Goal: Task Accomplishment & Management: Manage account settings

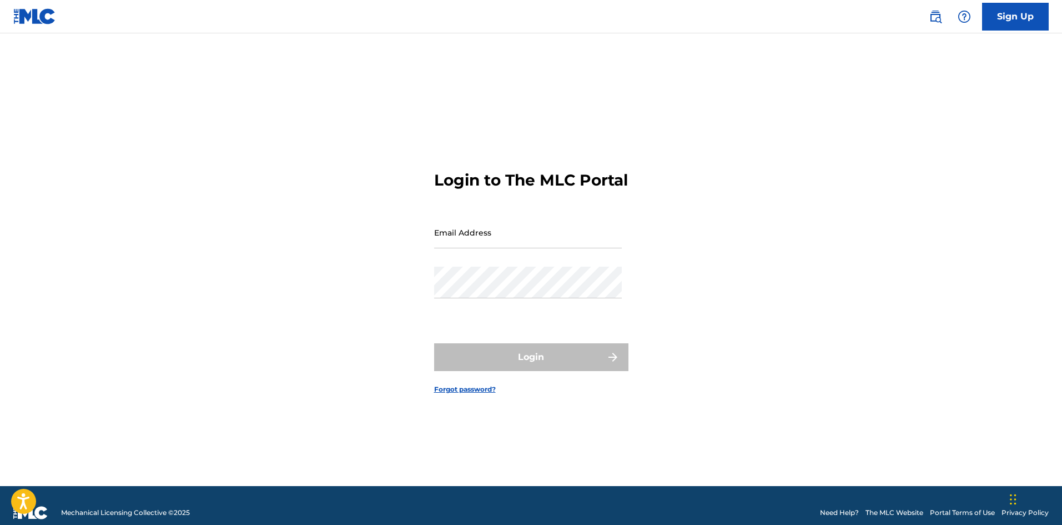
click at [493, 242] on input "Email Address" at bounding box center [528, 233] width 188 height 32
type input "[EMAIL_ADDRESS][DOMAIN_NAME]"
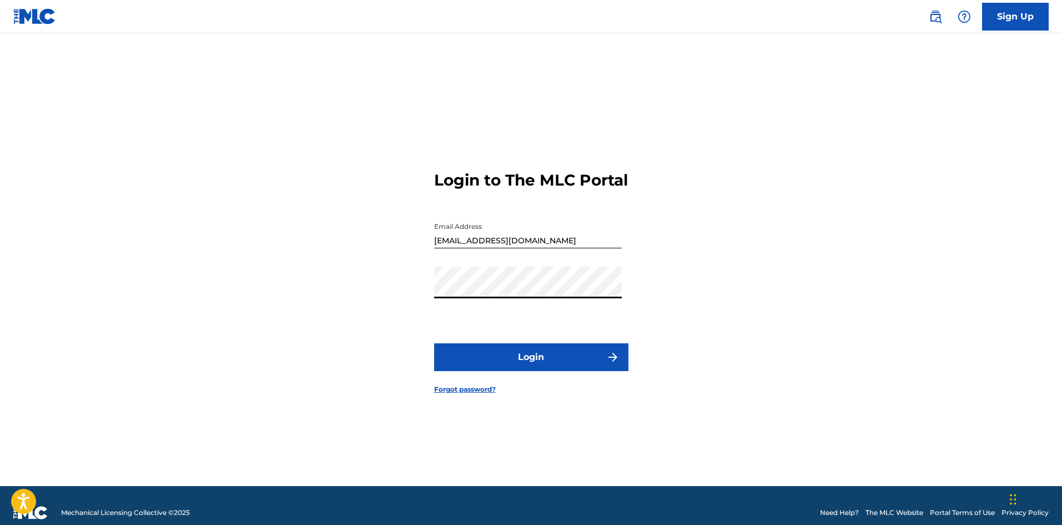
click at [497, 361] on button "Login" at bounding box center [531, 357] width 194 height 28
click at [430, 300] on div "Login to The MLC Portal Email Address [EMAIL_ADDRESS][DOMAIN_NAME] Password Log…" at bounding box center [531, 273] width 777 height 425
click at [506, 363] on button "Login" at bounding box center [531, 357] width 194 height 28
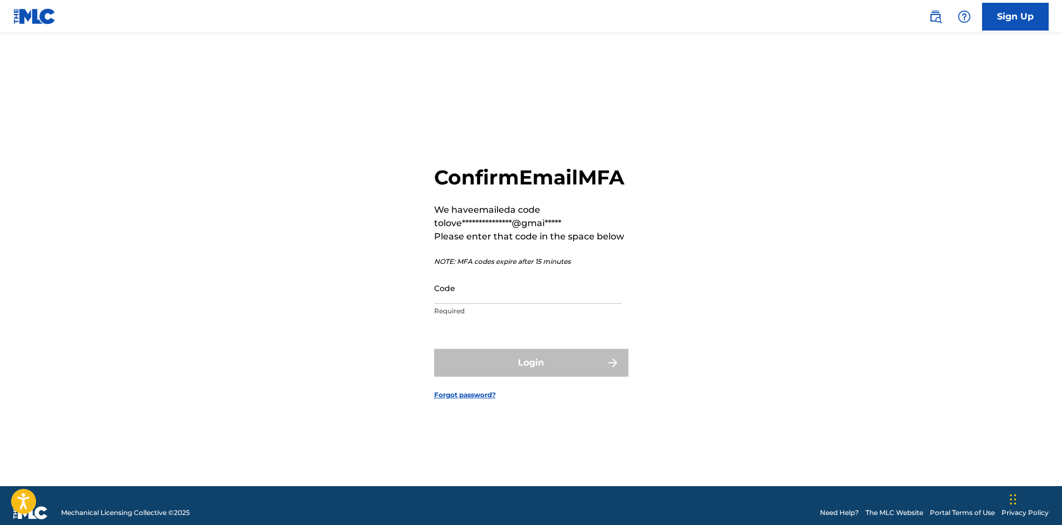
click at [510, 302] on input "Code" at bounding box center [528, 288] width 188 height 32
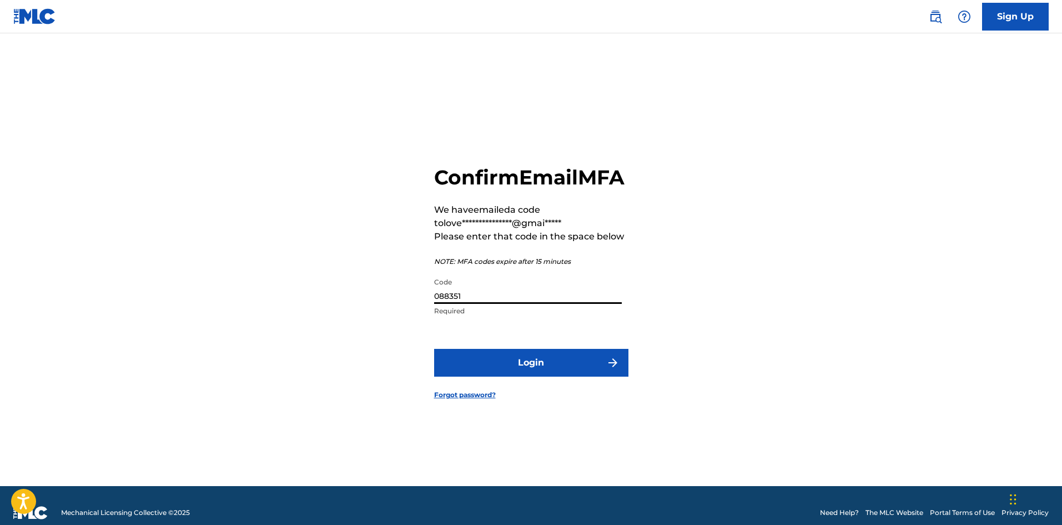
type input "088351"
click at [518, 374] on button "Login" at bounding box center [531, 363] width 194 height 28
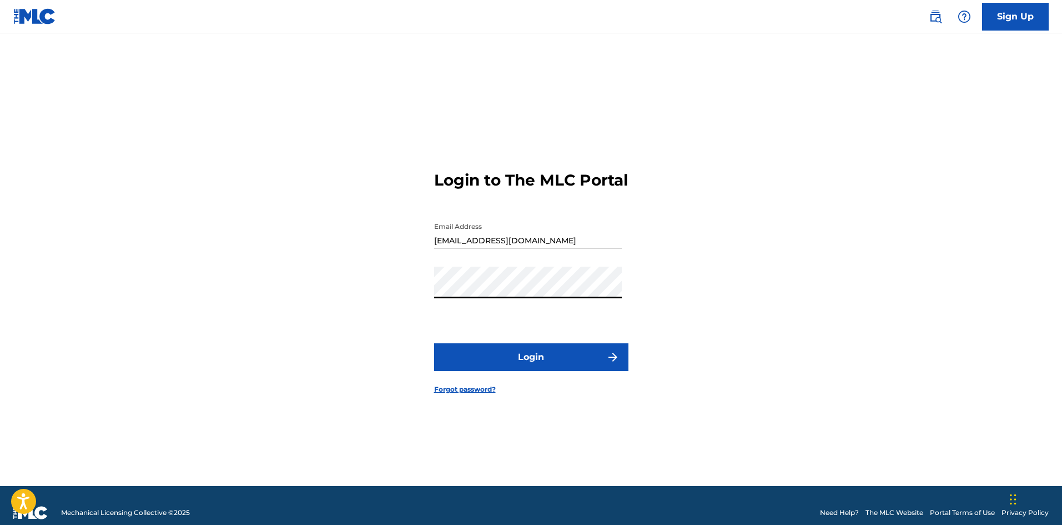
click at [501, 363] on button "Login" at bounding box center [531, 357] width 194 height 28
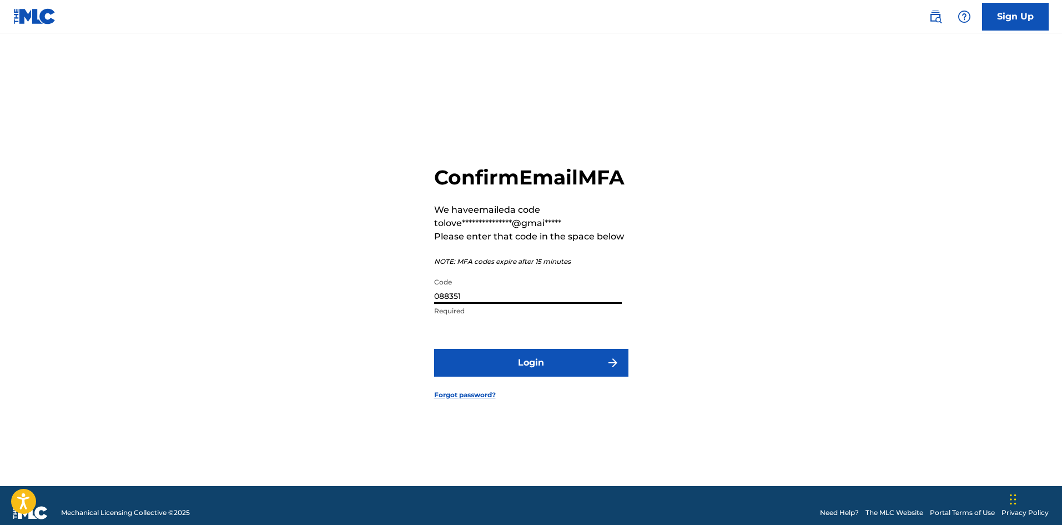
drag, startPoint x: 468, startPoint y: 305, endPoint x: 411, endPoint y: 298, distance: 57.6
click at [411, 298] on div "**********" at bounding box center [531, 273] width 777 height 425
type input "008351"
click at [486, 367] on button "Login" at bounding box center [531, 363] width 194 height 28
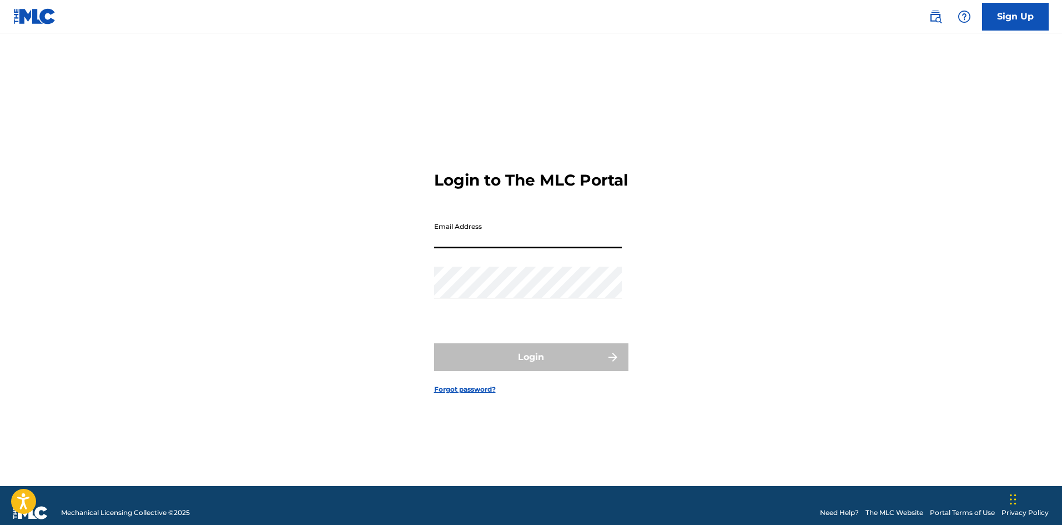
click at [560, 248] on input "Email Address" at bounding box center [528, 233] width 188 height 32
type input "[EMAIL_ADDRESS][DOMAIN_NAME]"
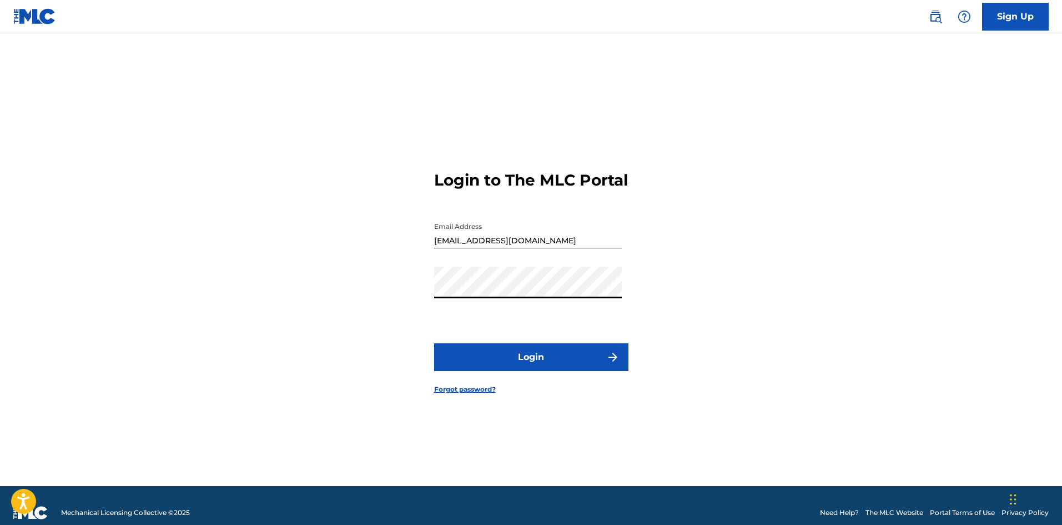
click at [543, 362] on button "Login" at bounding box center [531, 357] width 194 height 28
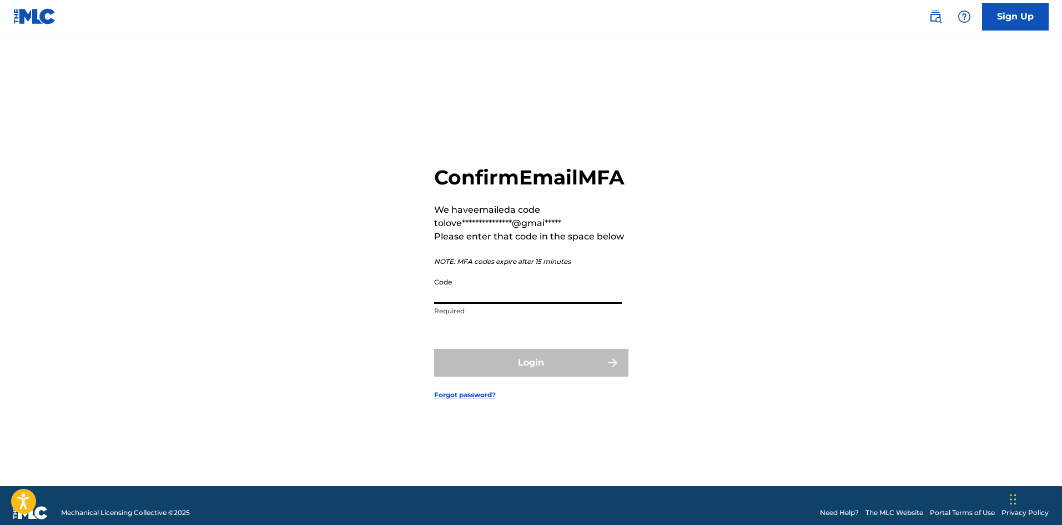
click at [541, 300] on input "Code" at bounding box center [528, 288] width 188 height 32
type input "477139"
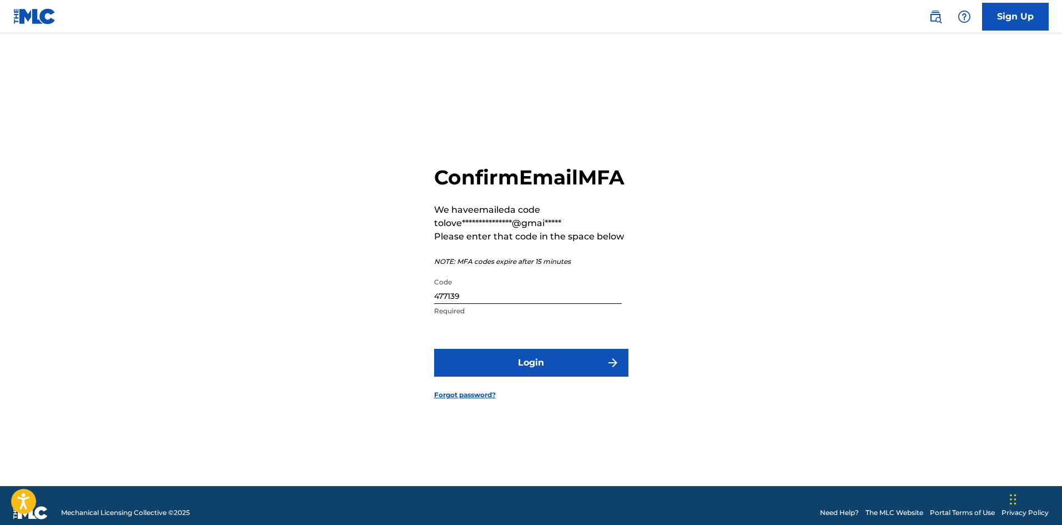
click at [593, 376] on button "Login" at bounding box center [531, 363] width 194 height 28
